Goal: Task Accomplishment & Management: Use online tool/utility

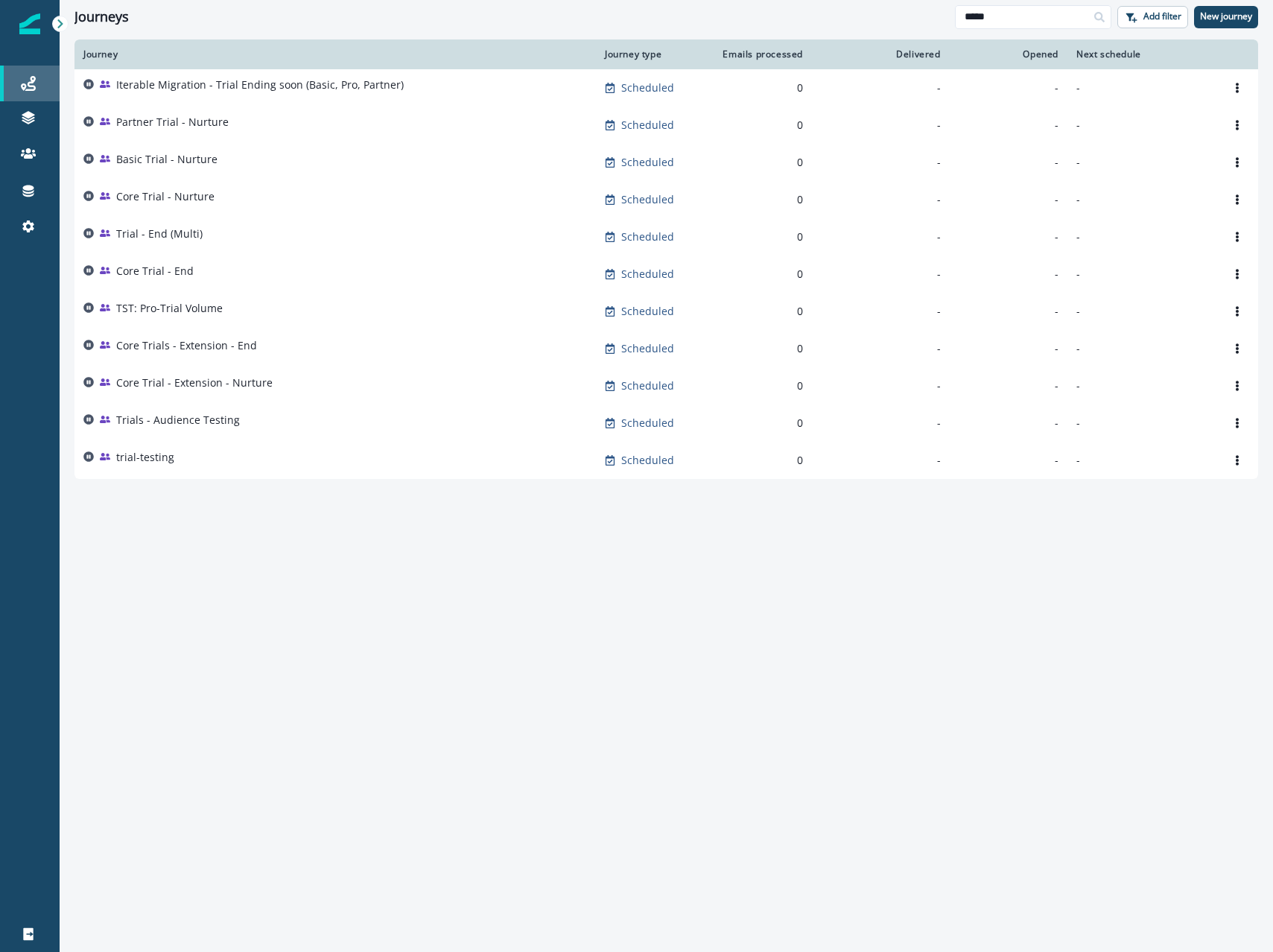
click at [28, 94] on link "Journeys" at bounding box center [30, 83] width 60 height 35
click at [976, 17] on input "*****" at bounding box center [1033, 18] width 157 height 24
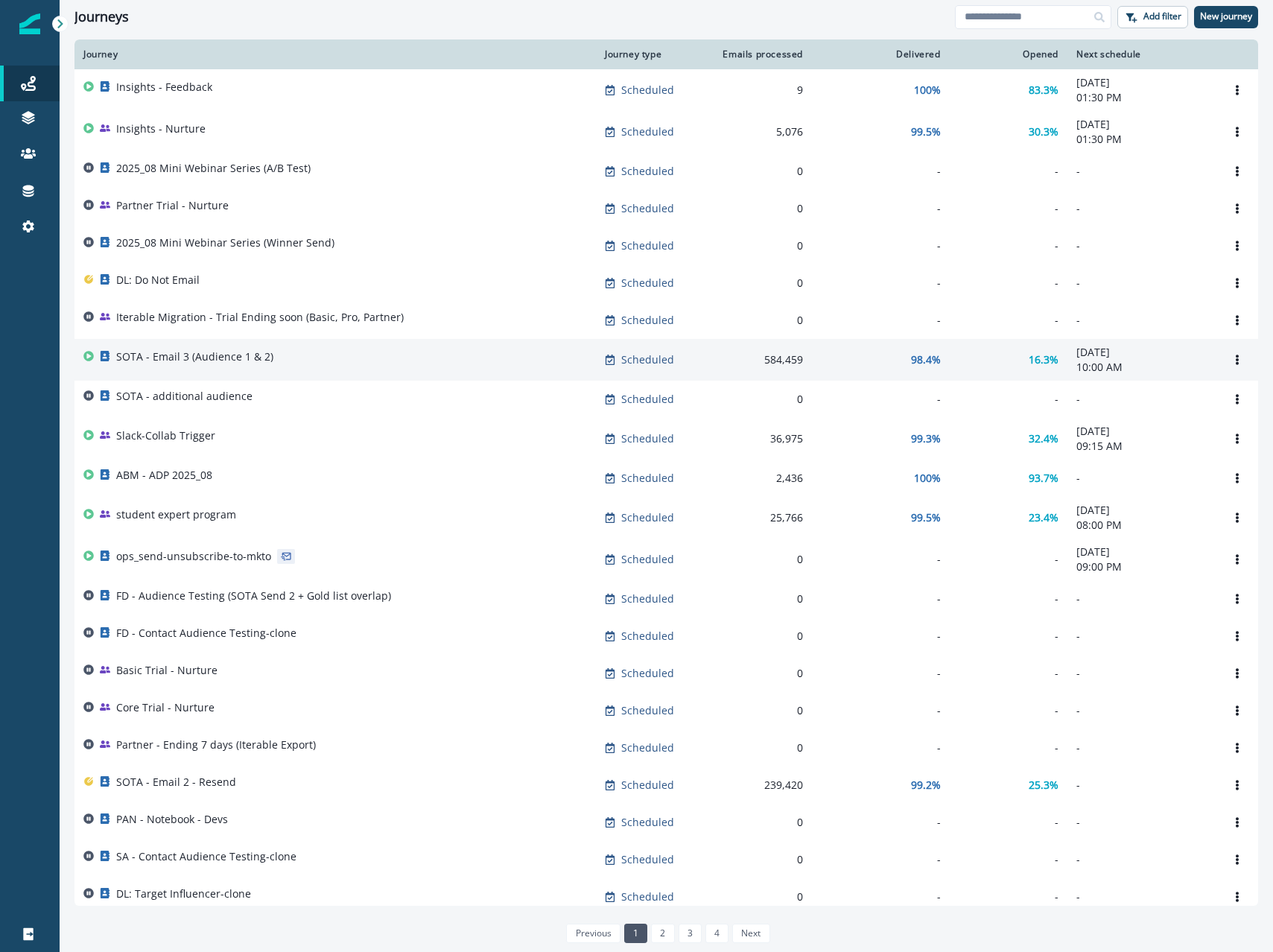
click at [161, 354] on p "SOTA - Email 3 (Audience 1 & 2)" at bounding box center [195, 357] width 158 height 15
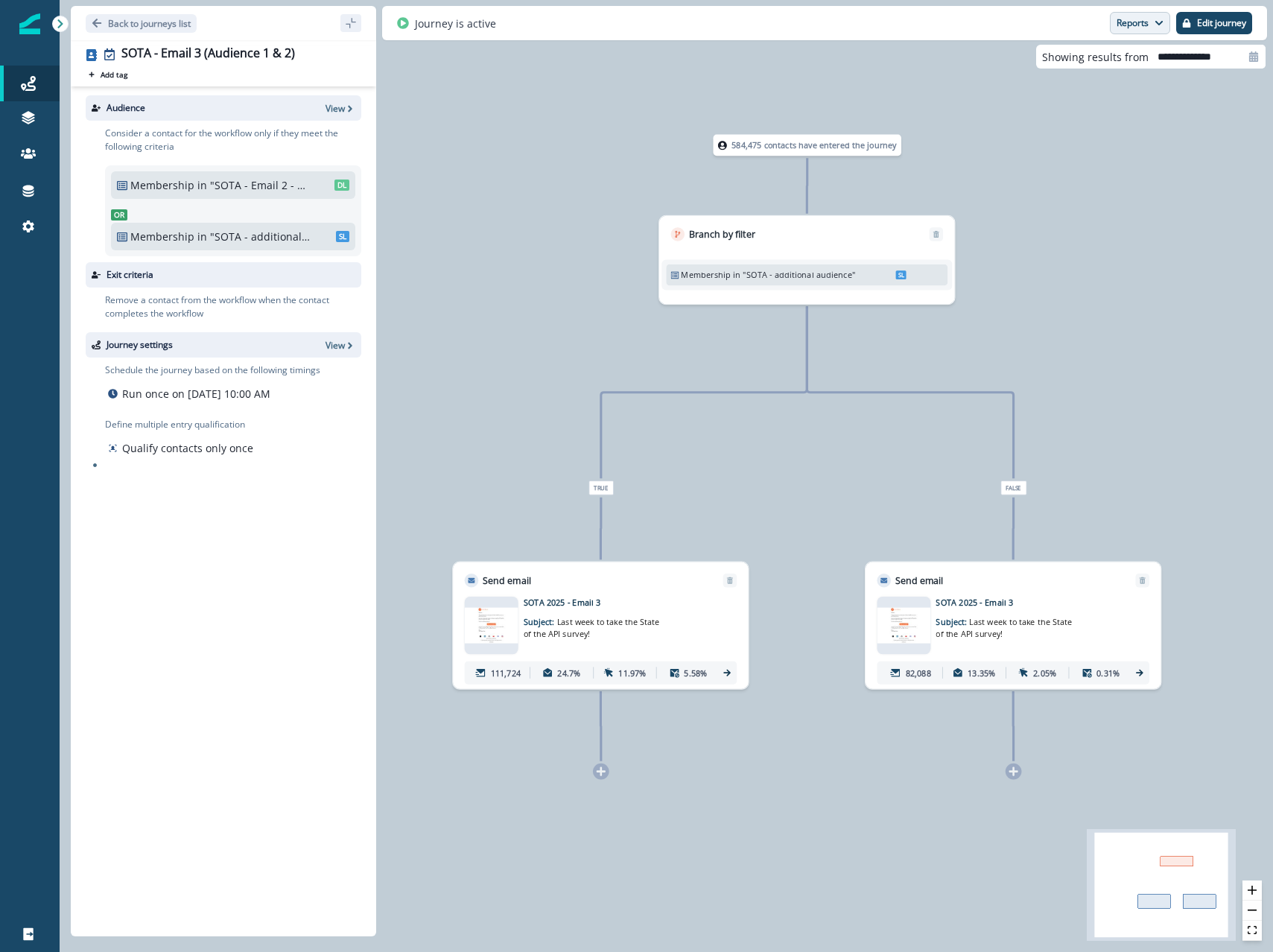
click at [1128, 21] on button "Reports" at bounding box center [1140, 23] width 61 height 22
click at [1072, 62] on p "Email Report" at bounding box center [1059, 60] width 72 height 18
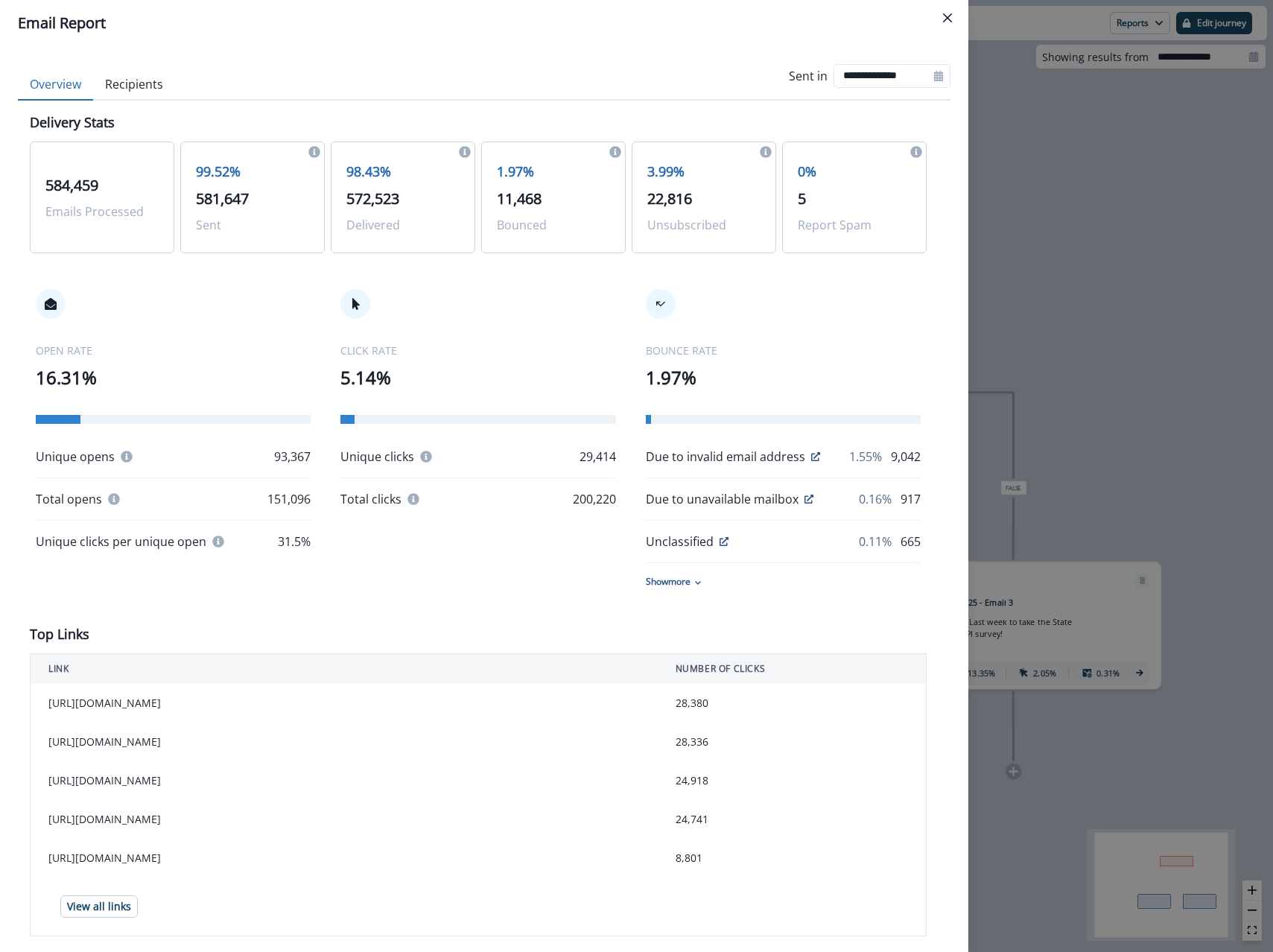
click at [77, 208] on p "Emails Processed" at bounding box center [102, 211] width 113 height 18
click at [650, 171] on p "3.99%" at bounding box center [703, 172] width 113 height 21
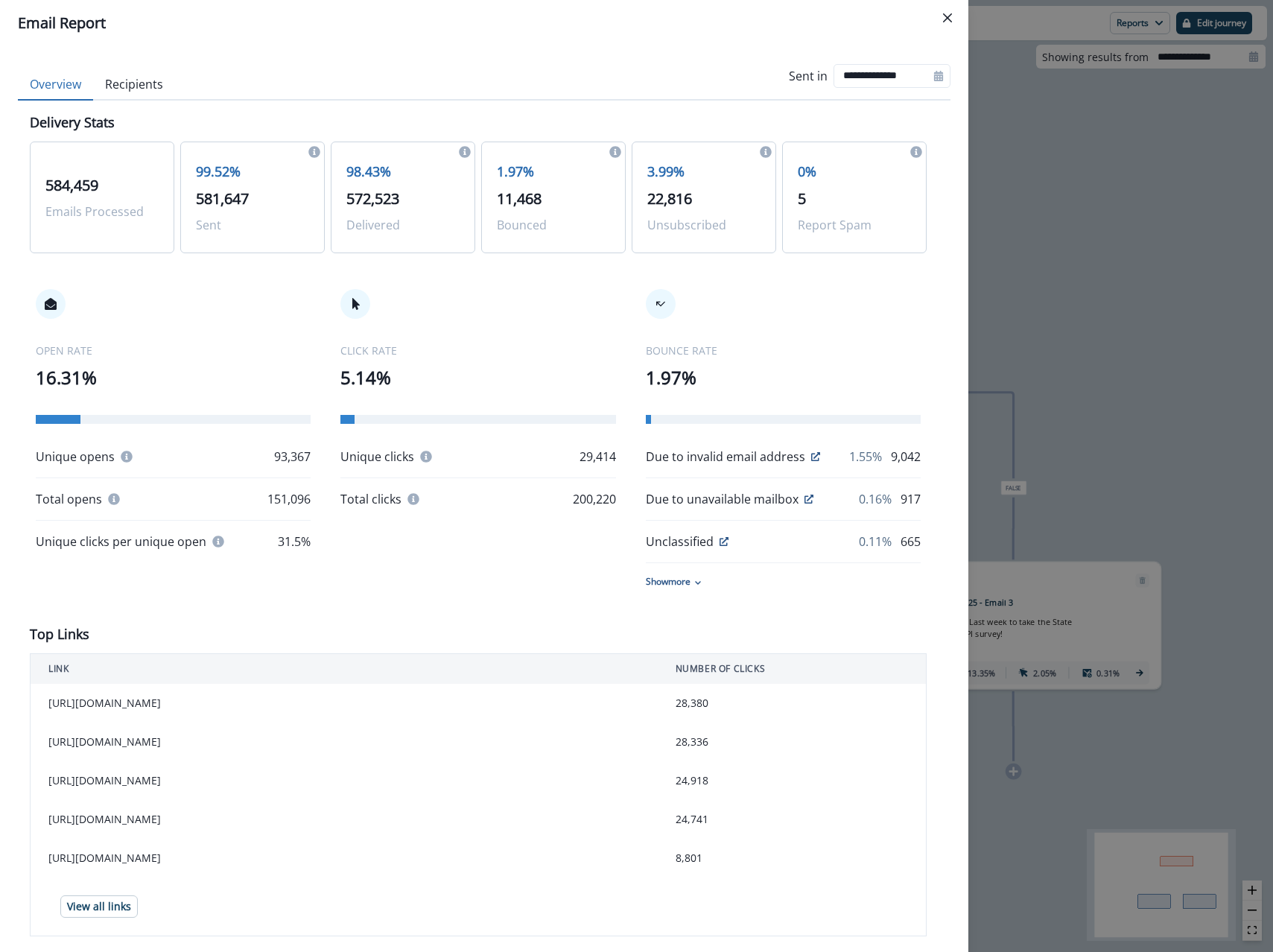
click at [614, 309] on div "CLICK RATE 5.14% Unique clicks 29,414 Total clicks 200,220" at bounding box center [477, 398] width 275 height 219
click at [479, 304] on div "CLICK RATE 5.14% Unique clicks 29,414 Total clicks 200,220" at bounding box center [477, 398] width 275 height 219
click at [1059, 417] on div "**********" at bounding box center [636, 476] width 1273 height 952
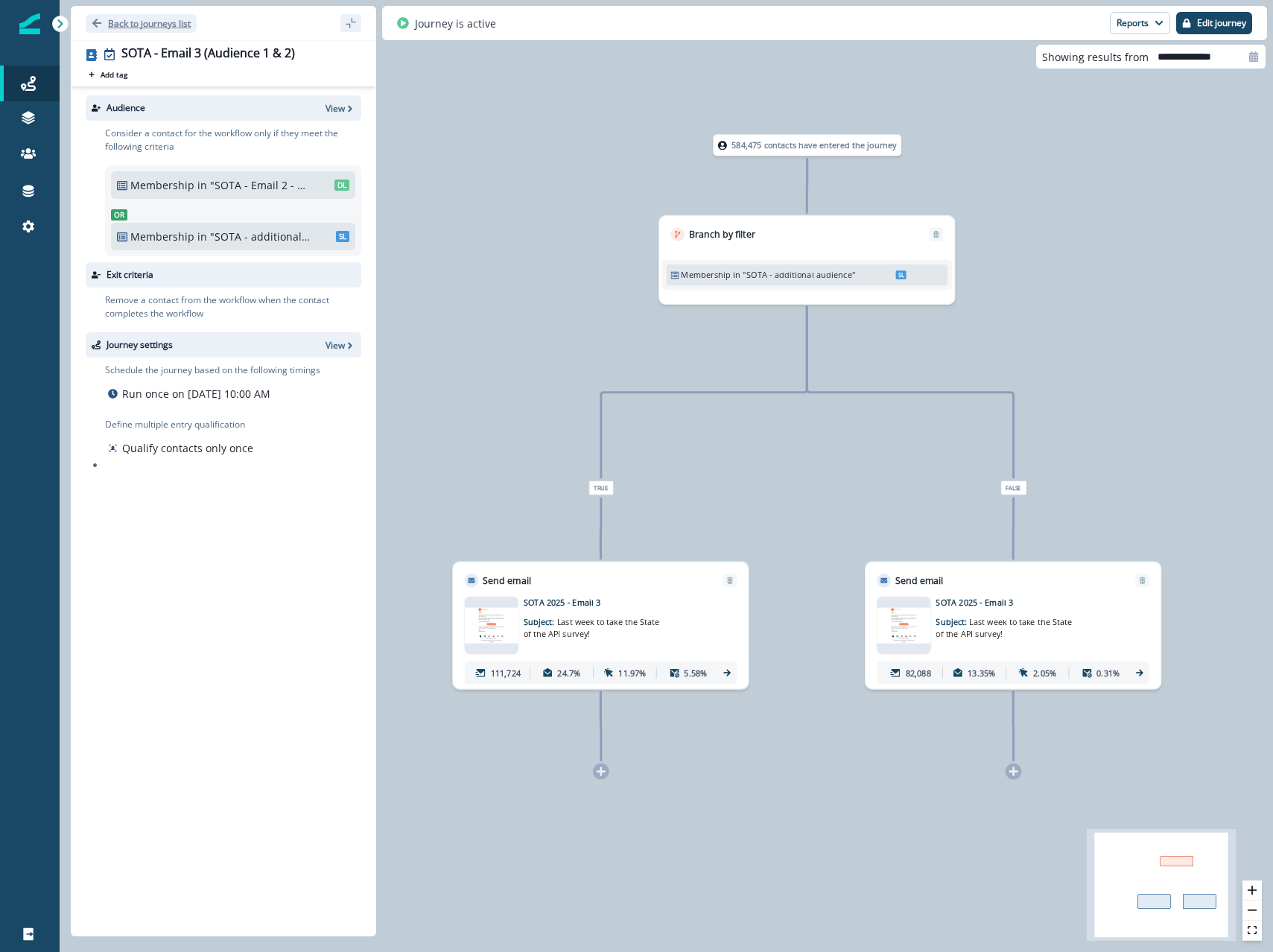
click at [128, 19] on p "Back to journeys list" at bounding box center [149, 23] width 83 height 13
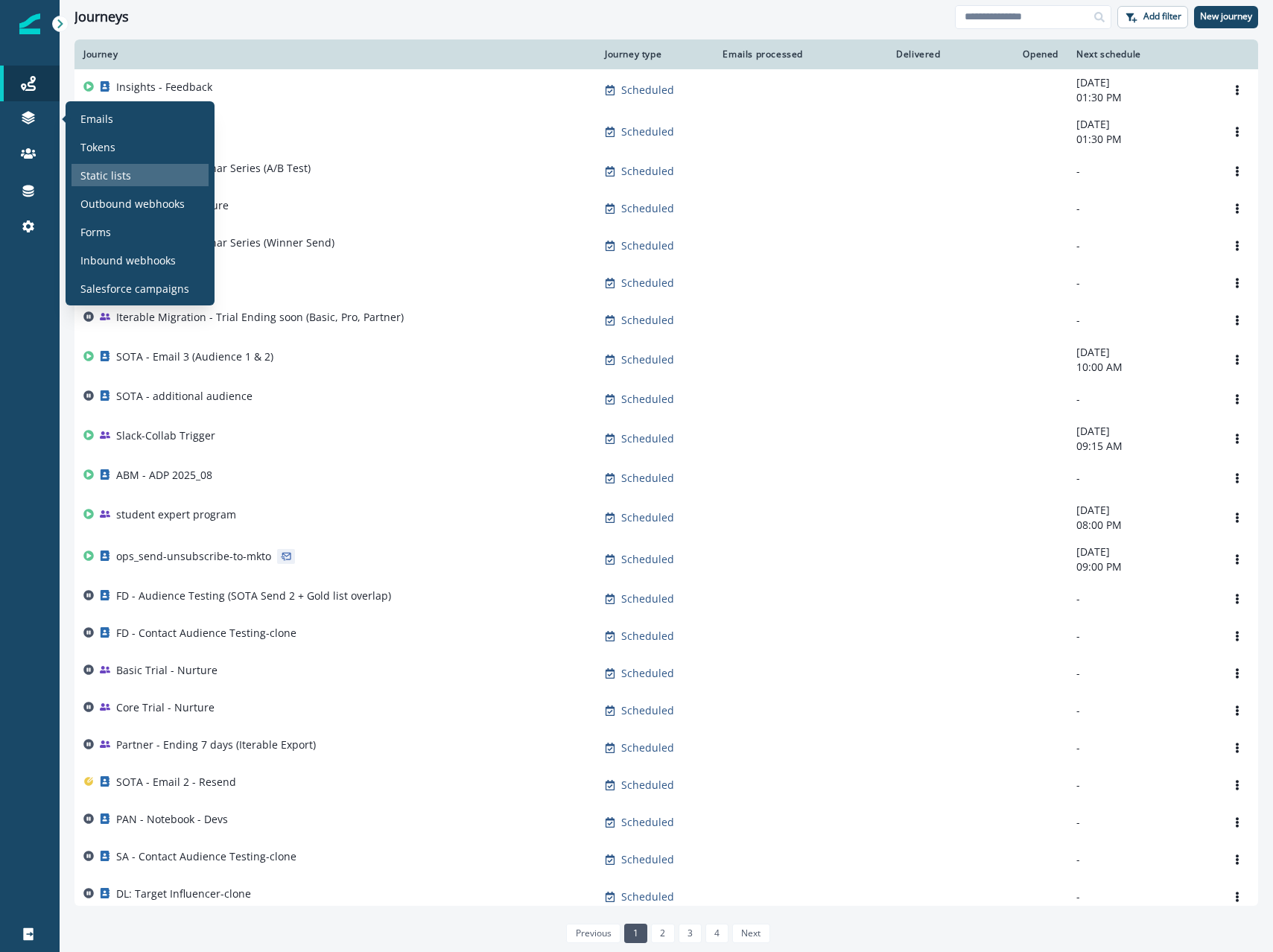
click at [95, 170] on p "Static lists" at bounding box center [105, 175] width 50 height 16
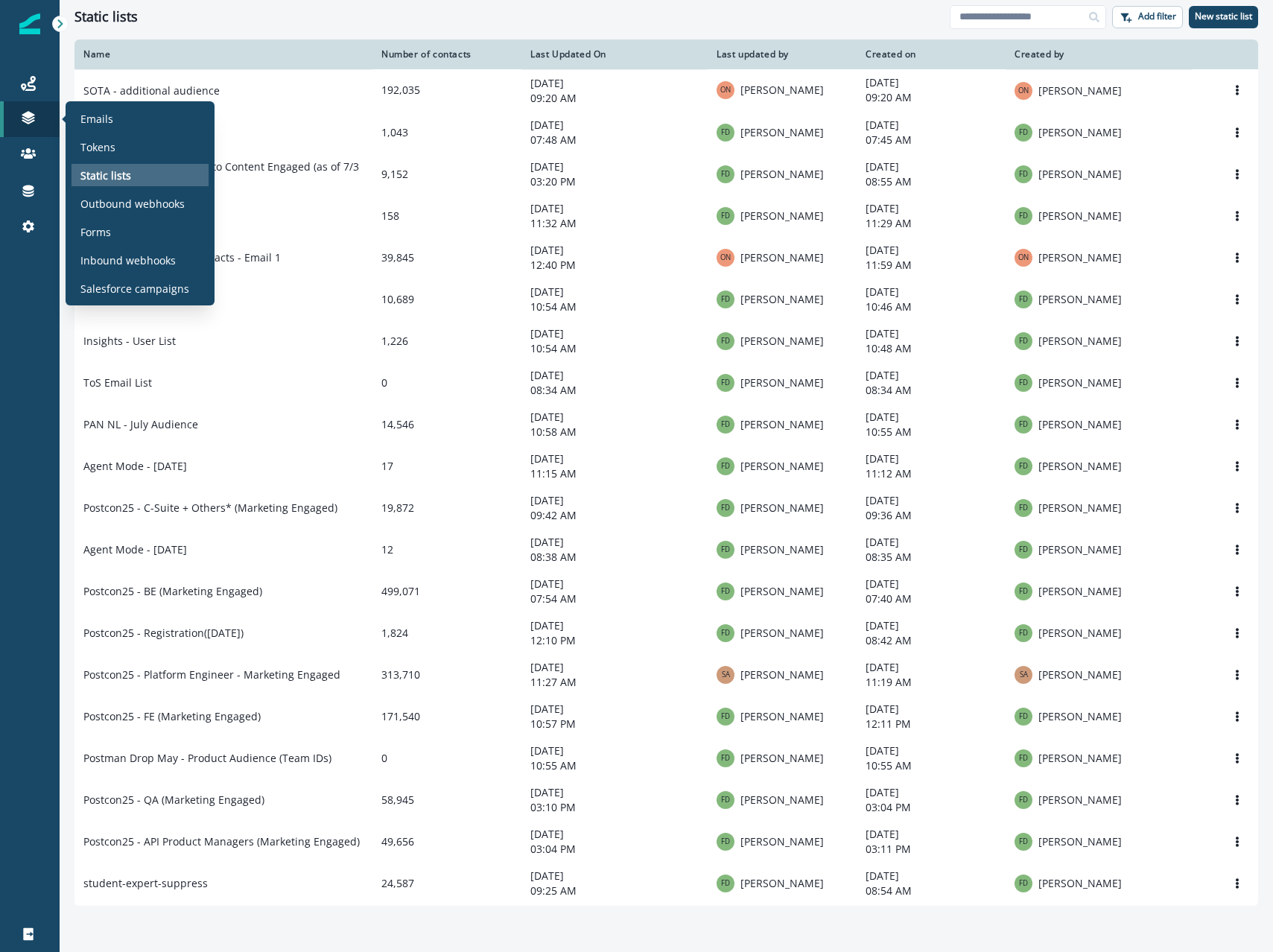
click at [113, 172] on p "Static lists" at bounding box center [105, 175] width 50 height 16
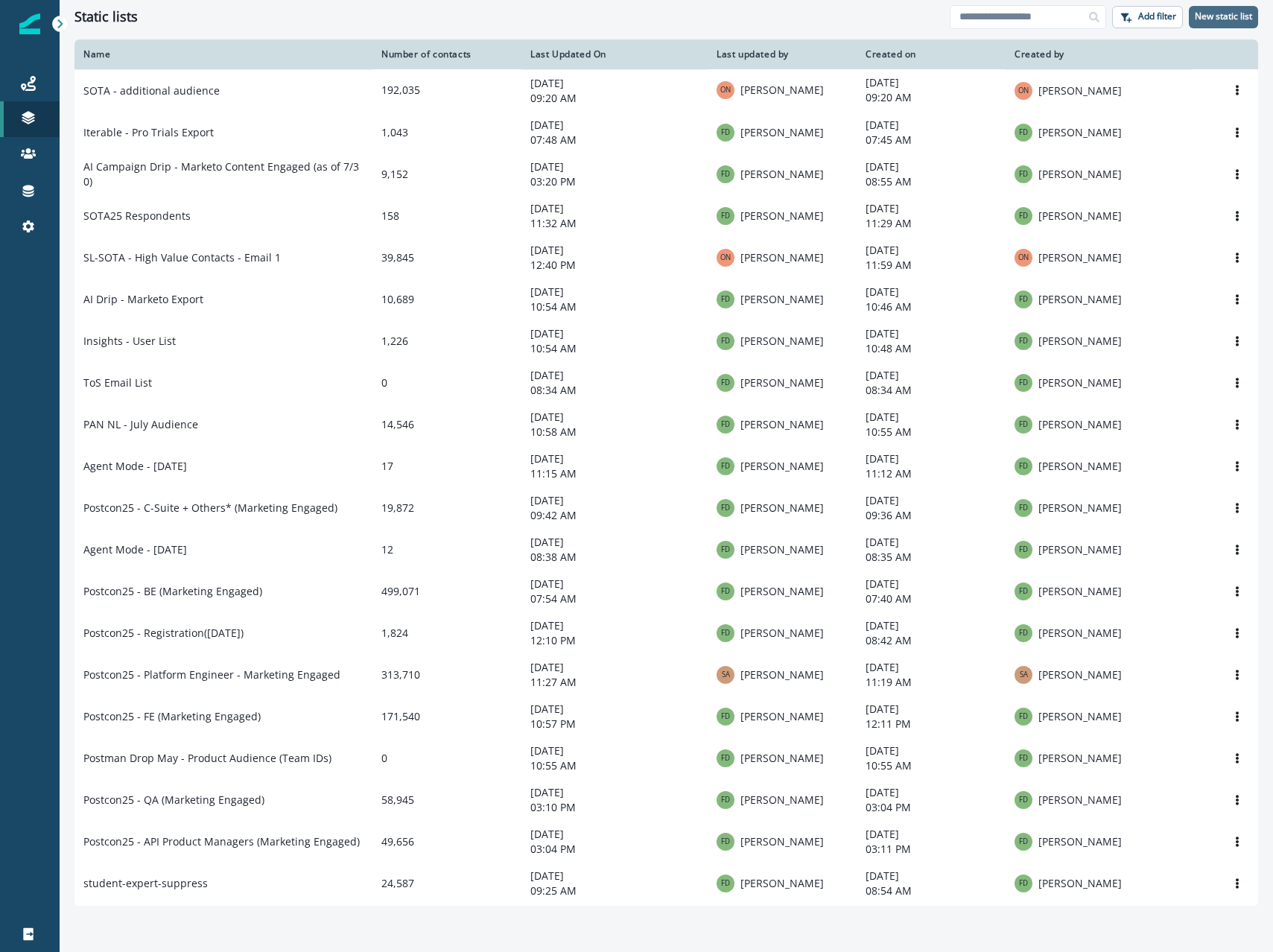
click at [1211, 11] on p "New static list" at bounding box center [1224, 16] width 58 height 10
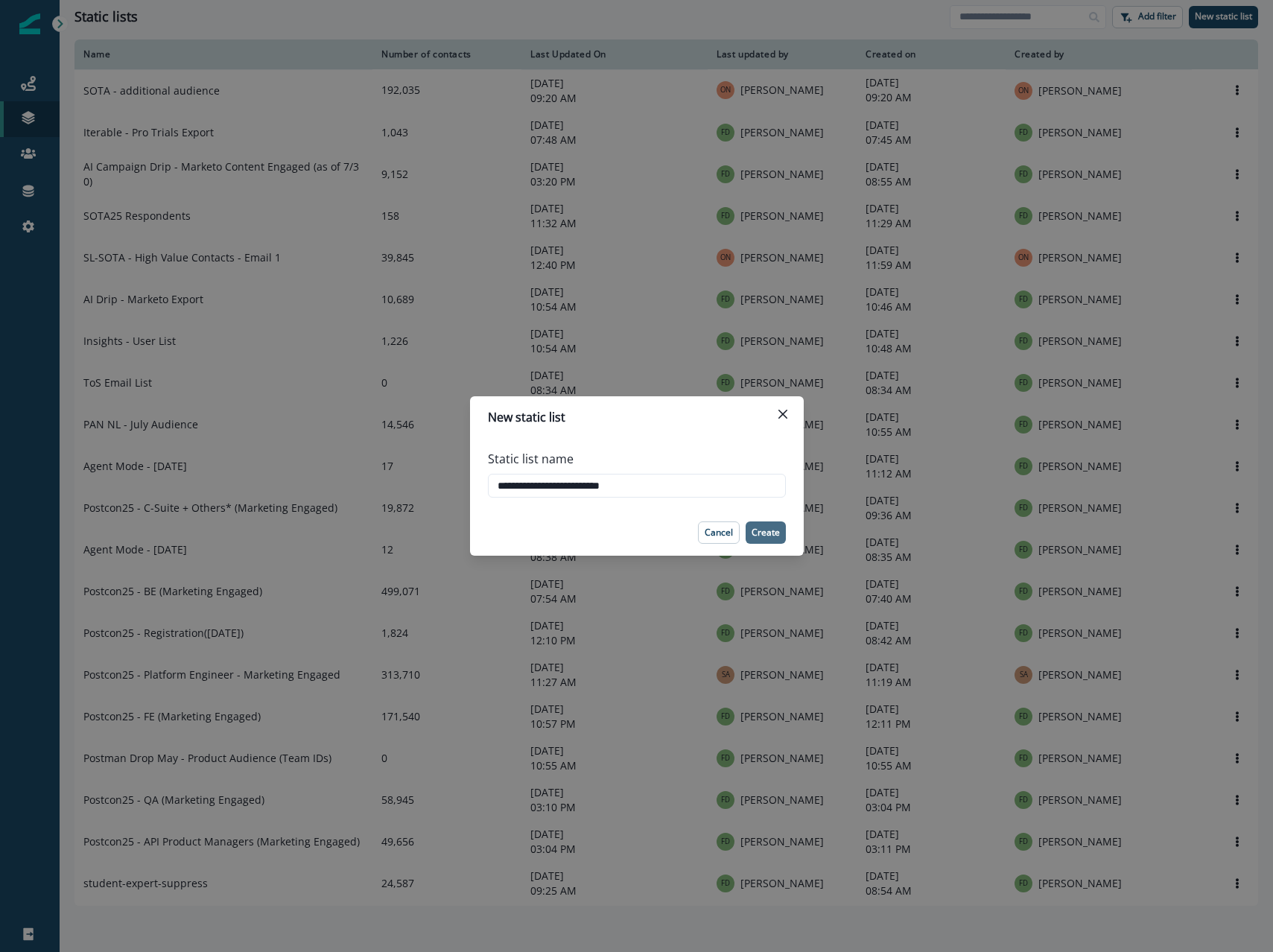
type input "**********"
click at [774, 535] on p "Create" at bounding box center [766, 532] width 28 height 10
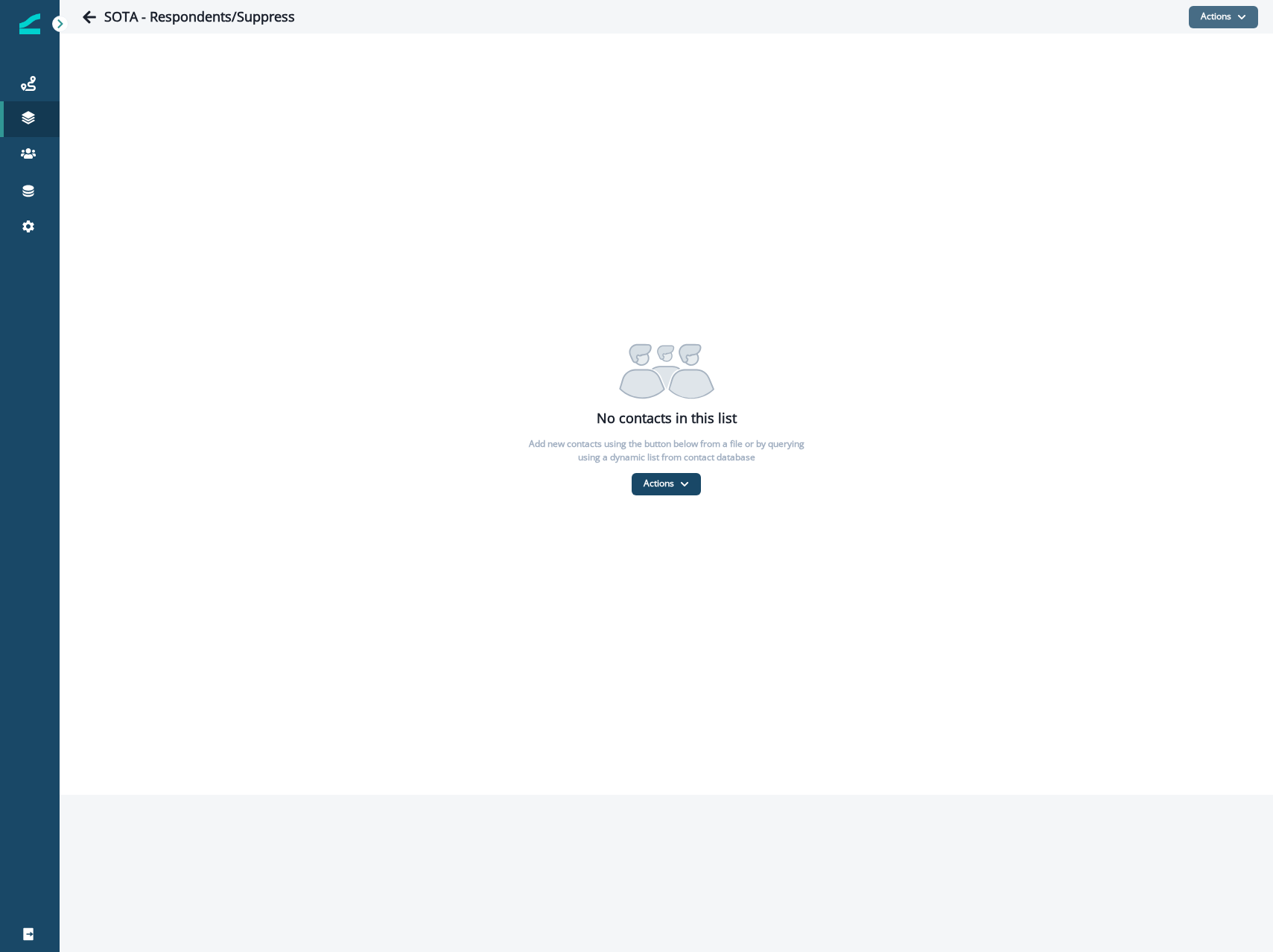
click at [1233, 21] on button "Actions" at bounding box center [1224, 17] width 69 height 22
click at [1135, 83] on button "From a CSV file" at bounding box center [1191, 80] width 132 height 24
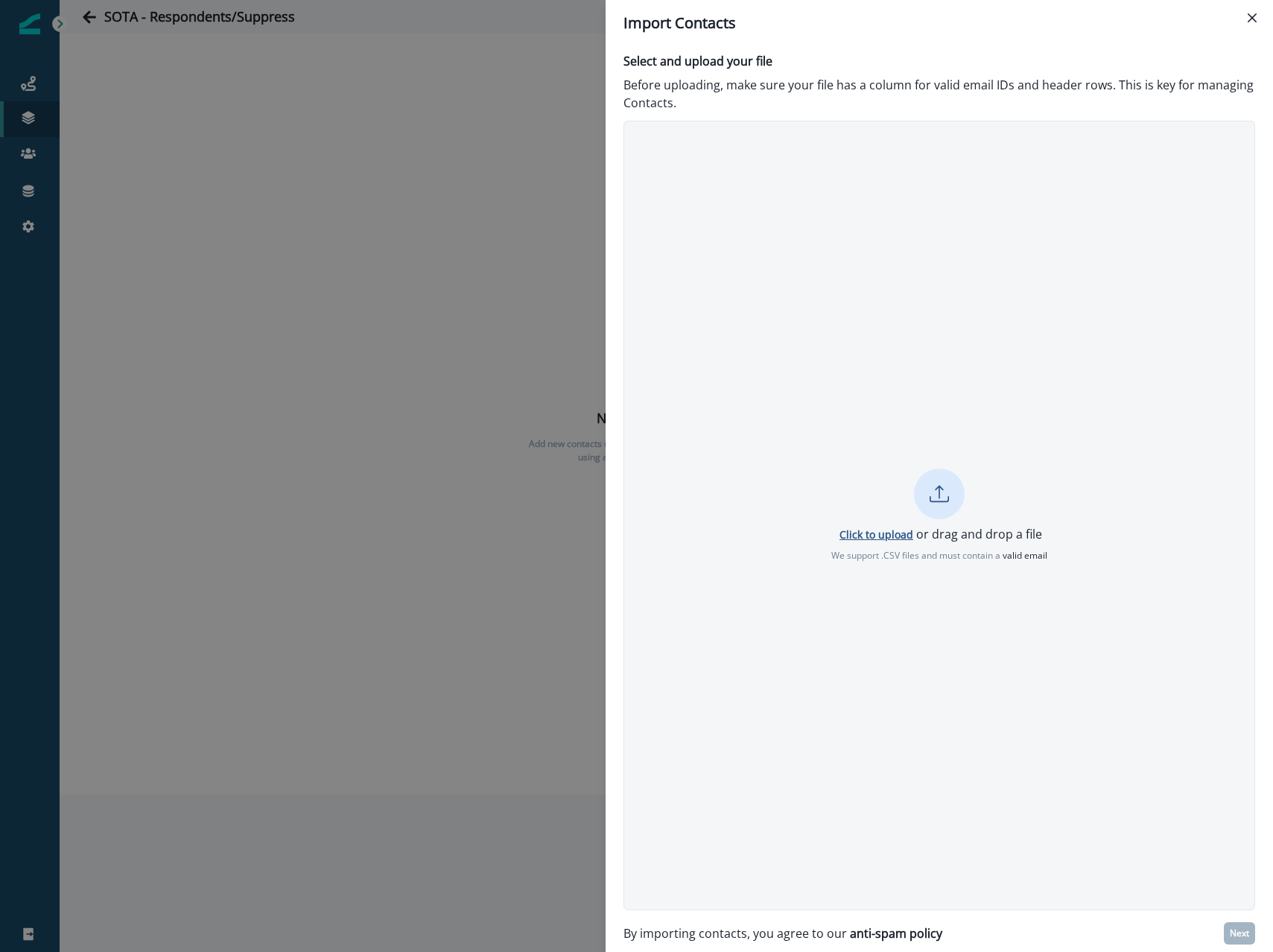
click at [863, 533] on p "Click to upload" at bounding box center [876, 534] width 74 height 14
click at [1241, 933] on p "Next" at bounding box center [1239, 932] width 20 height 10
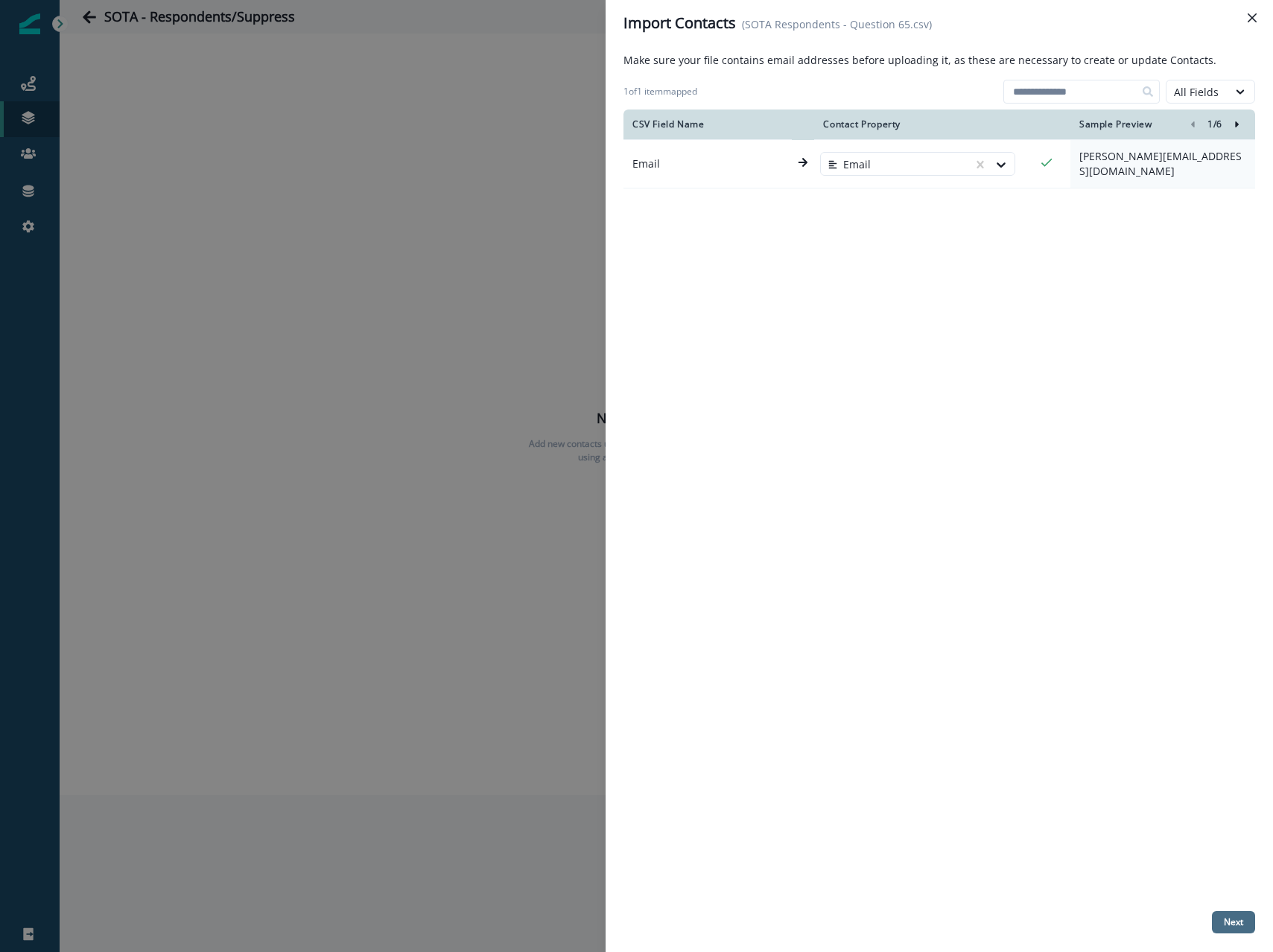
click at [1232, 924] on p "Next" at bounding box center [1233, 921] width 20 height 10
